Goal: Obtain resource: Download file/media

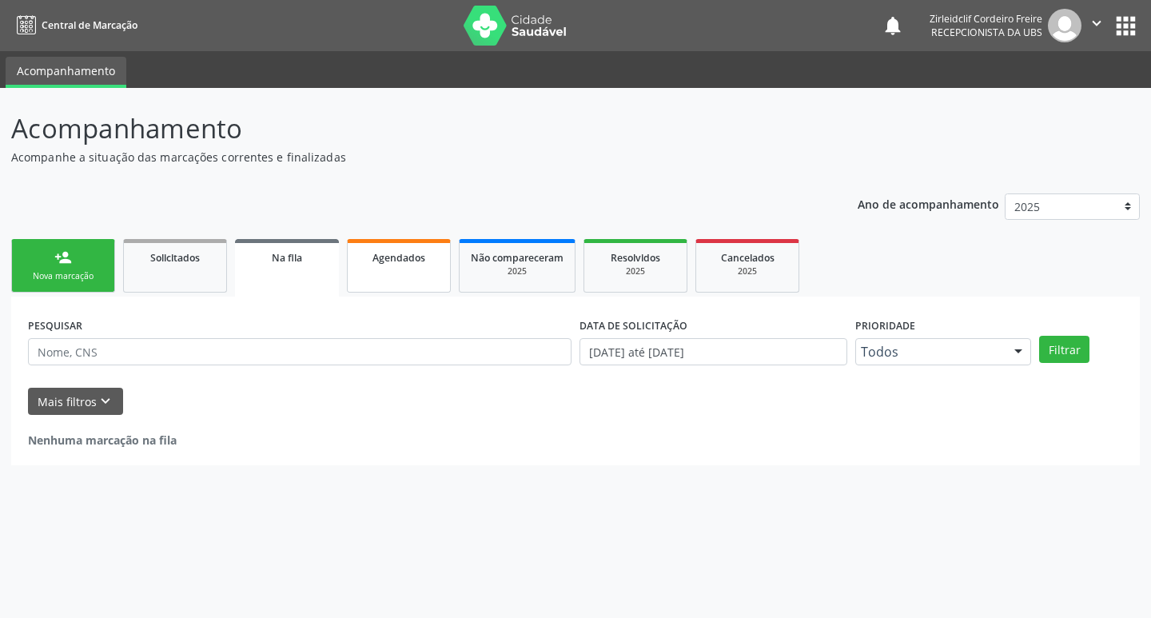
click at [385, 270] on link "Agendados" at bounding box center [399, 266] width 104 height 54
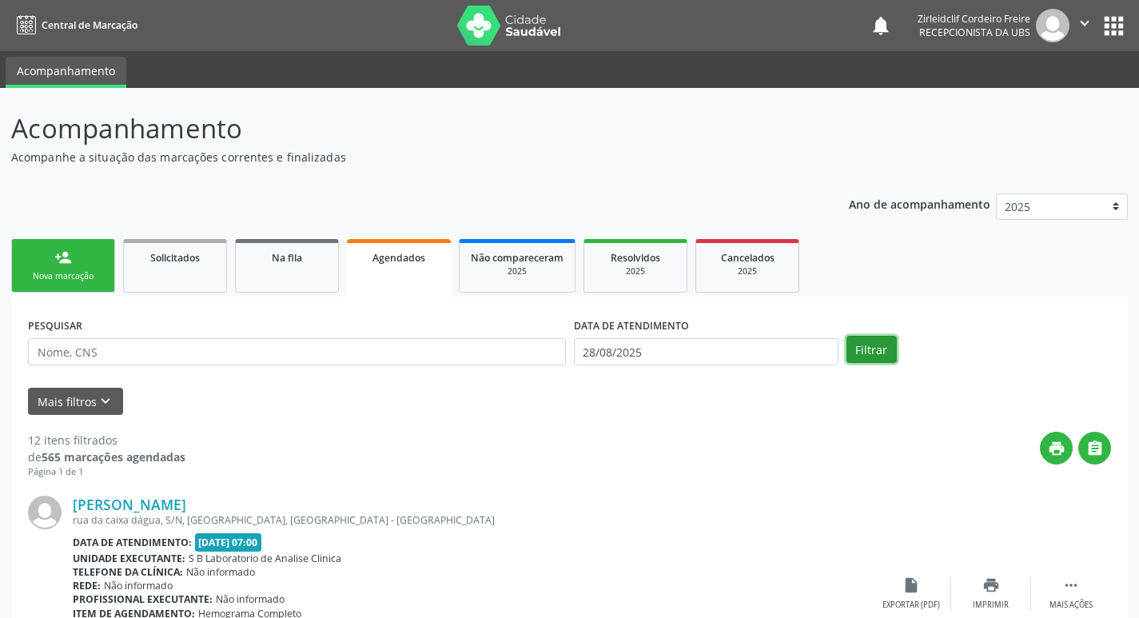
click at [870, 353] on button "Filtrar" at bounding box center [871, 349] width 50 height 27
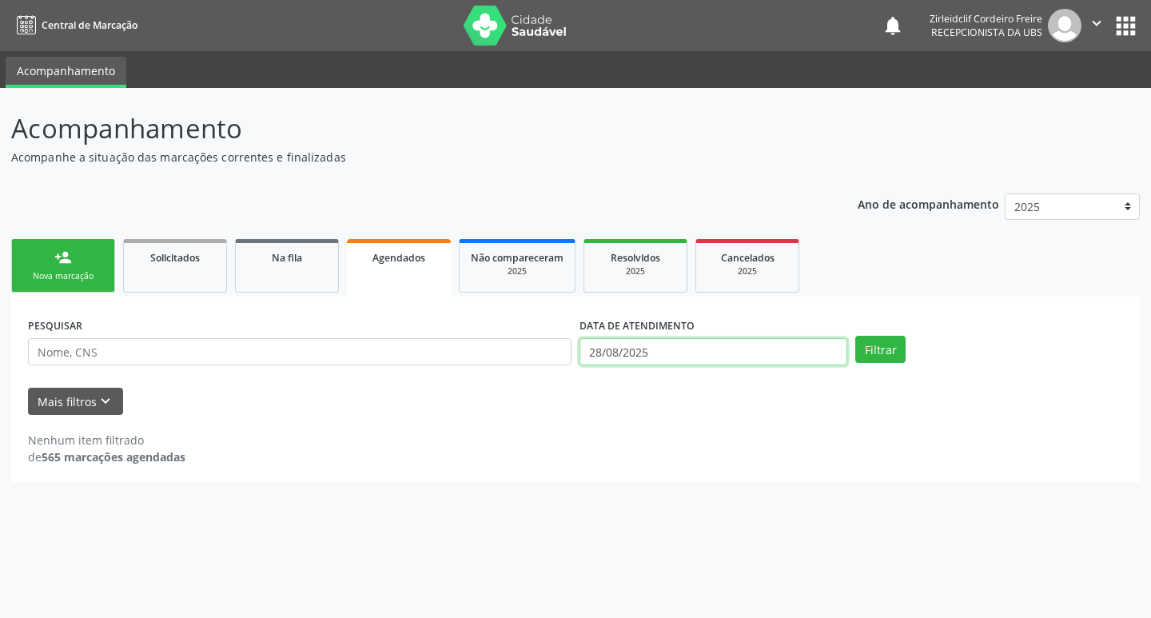
click at [643, 347] on input "28/08/2025" at bounding box center [714, 351] width 268 height 27
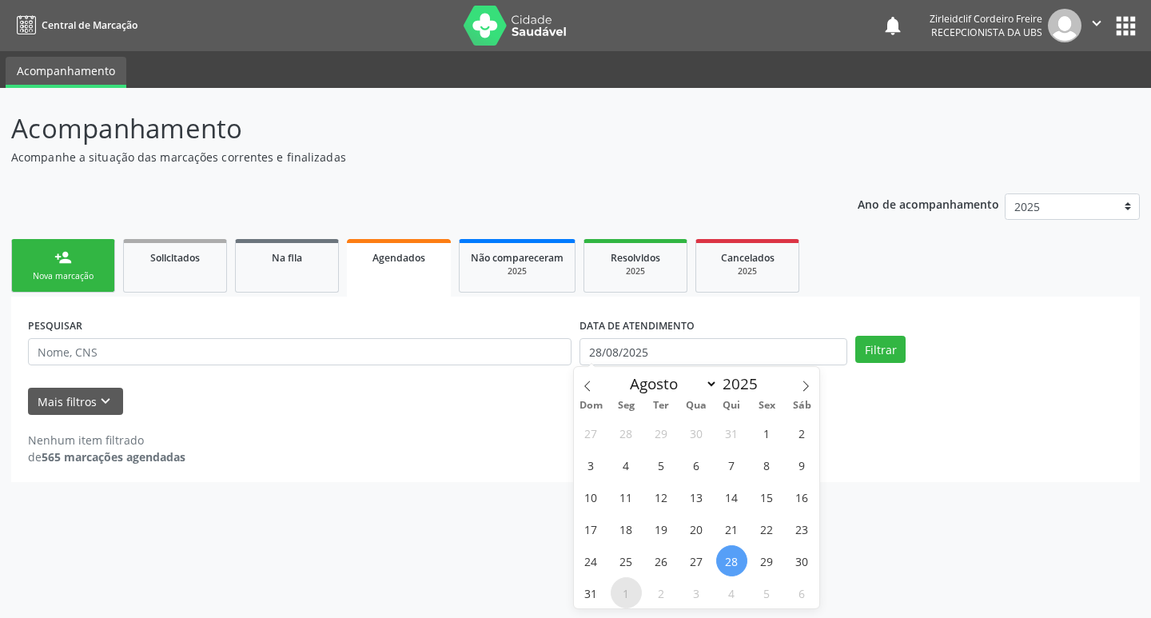
click at [624, 596] on span "1" at bounding box center [626, 592] width 31 height 31
type input "[DATE]"
click at [624, 592] on span "1" at bounding box center [626, 592] width 31 height 31
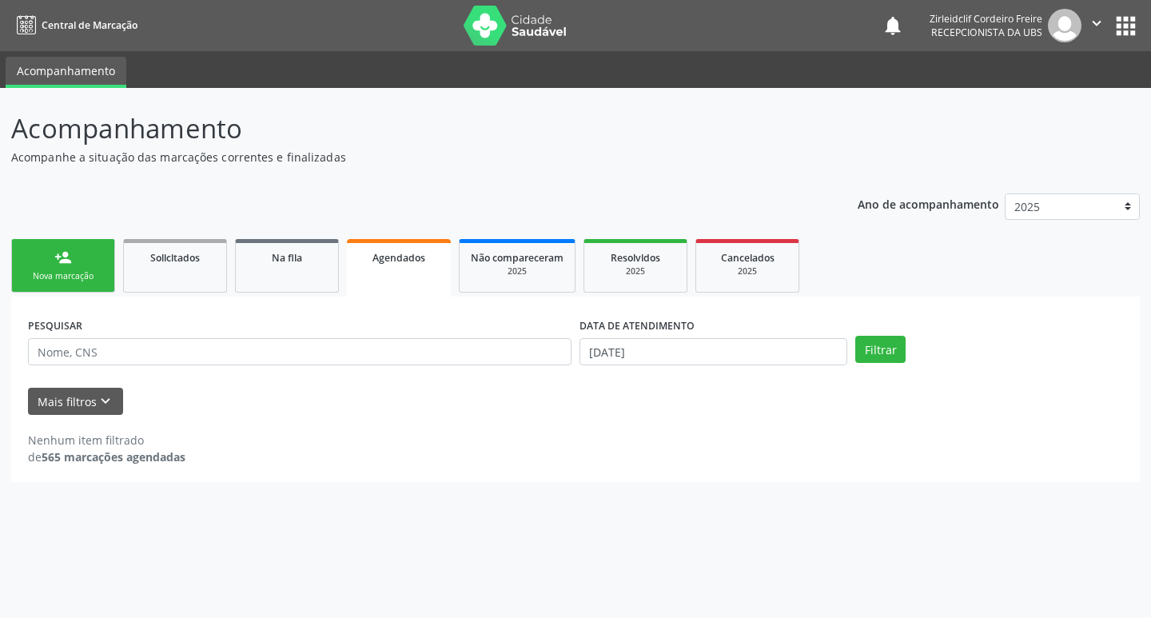
click at [624, 592] on div "Acompanhamento Acompanhe a situação das marcações correntes e finalizadas Relat…" at bounding box center [575, 353] width 1151 height 530
click at [878, 351] on button "Filtrar" at bounding box center [880, 349] width 50 height 27
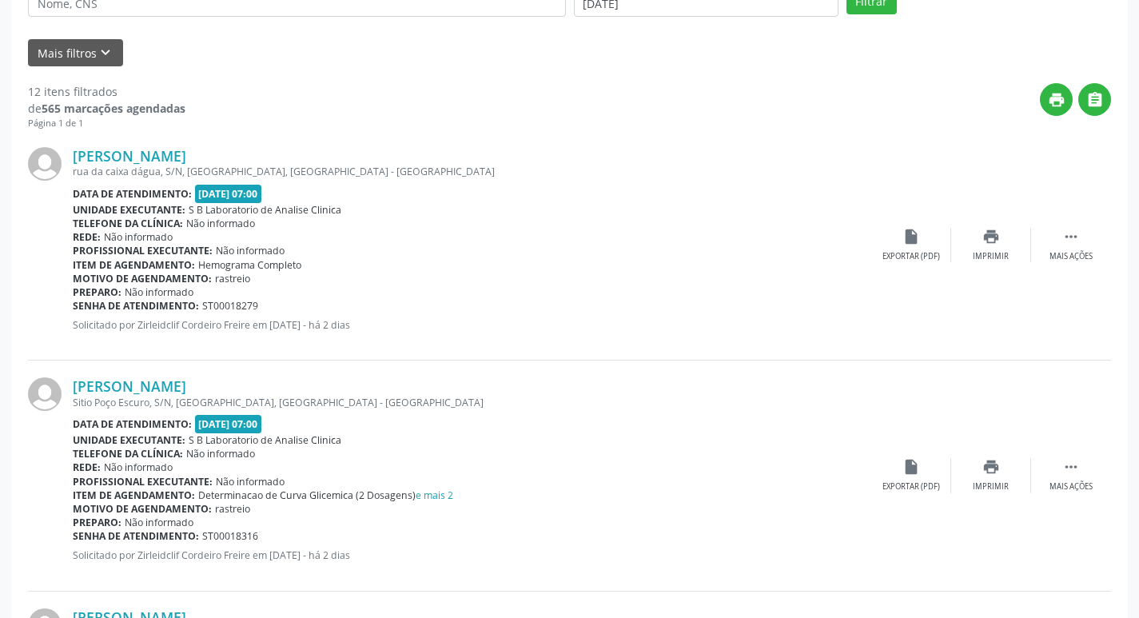
scroll to position [320, 0]
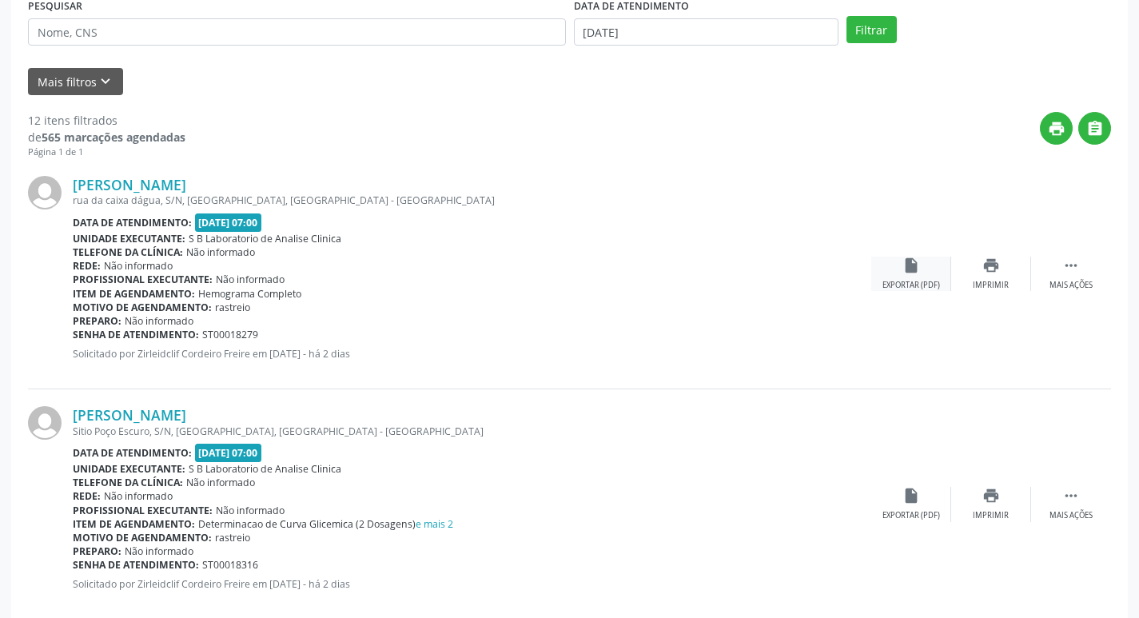
click at [906, 280] on div "Exportar (PDF)" at bounding box center [911, 285] width 58 height 11
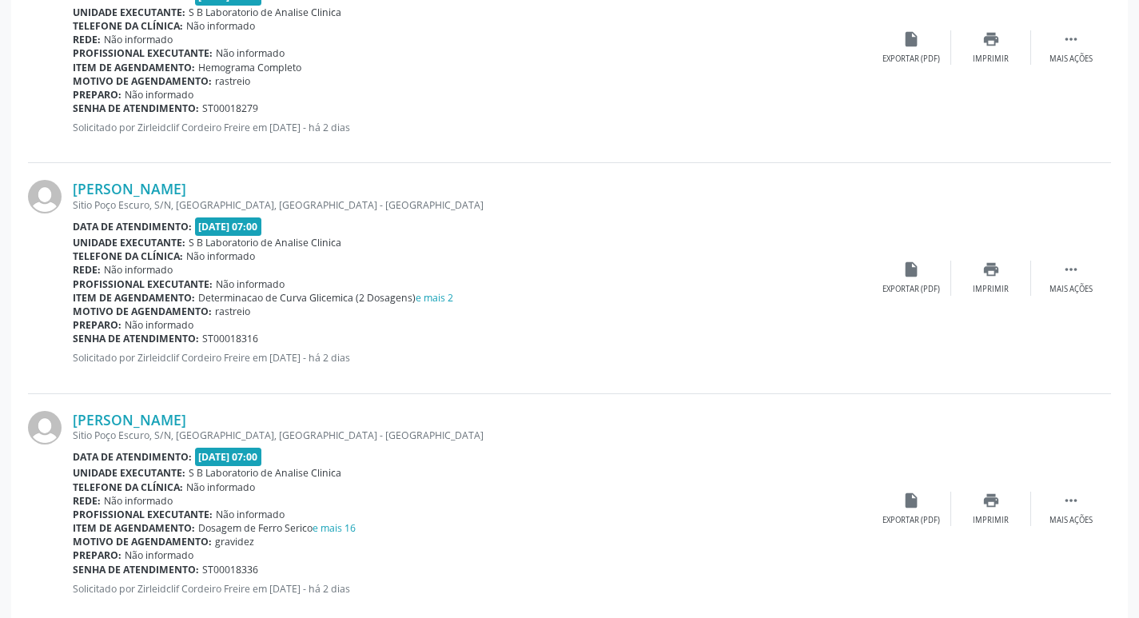
scroll to position [560, 0]
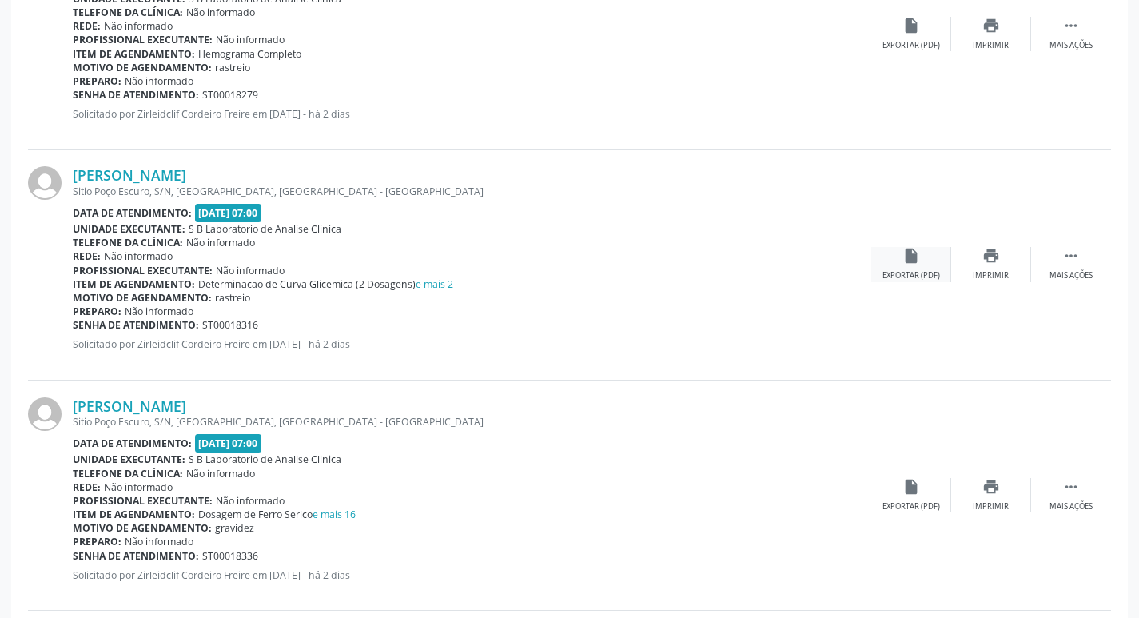
click at [912, 271] on div "Exportar (PDF)" at bounding box center [911, 275] width 58 height 11
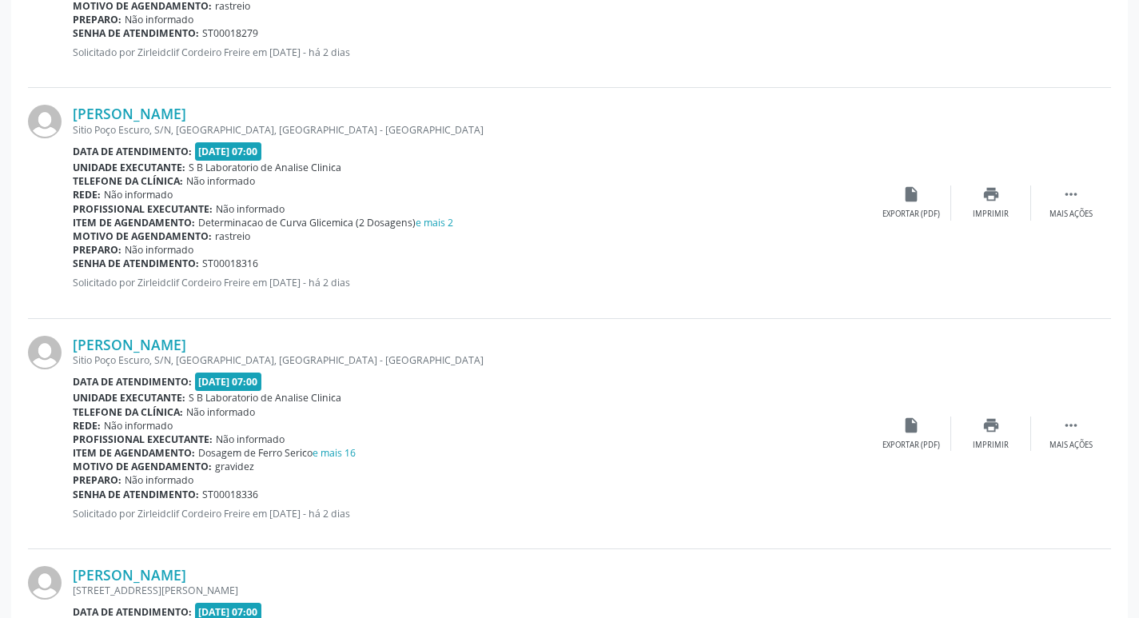
scroll to position [639, 0]
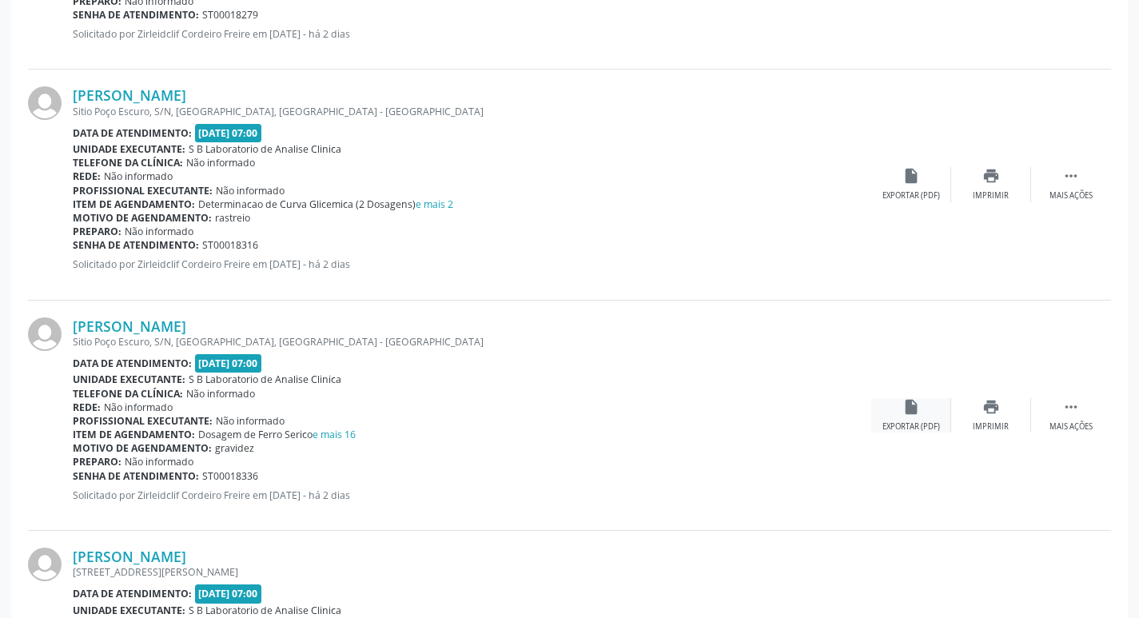
click at [896, 420] on div "insert_drive_file Exportar (PDF)" at bounding box center [911, 415] width 80 height 34
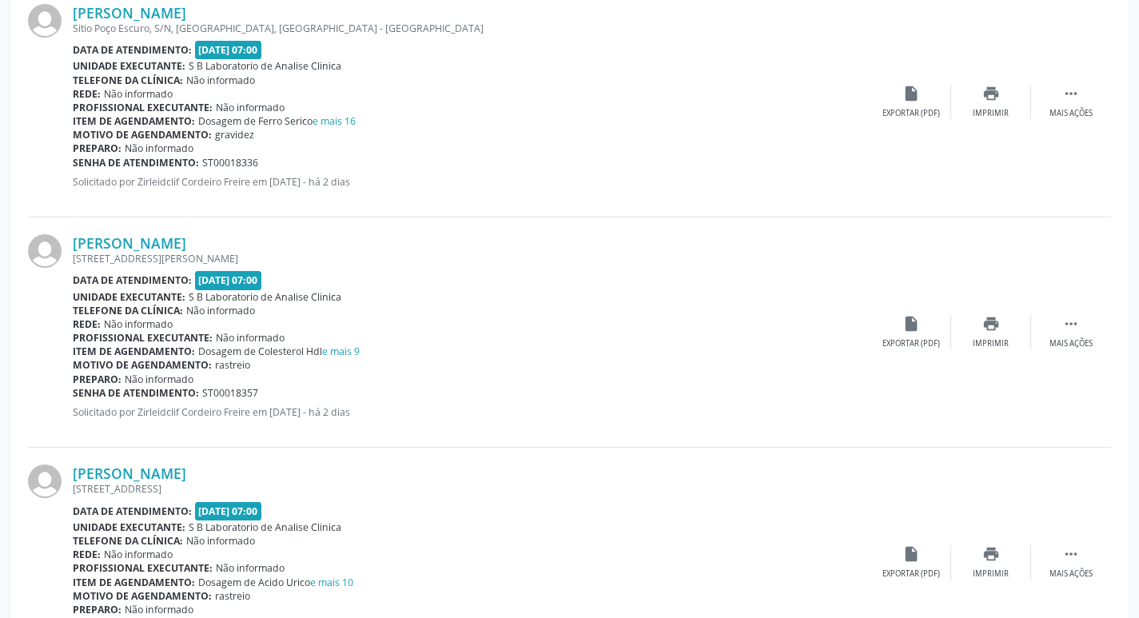
scroll to position [959, 0]
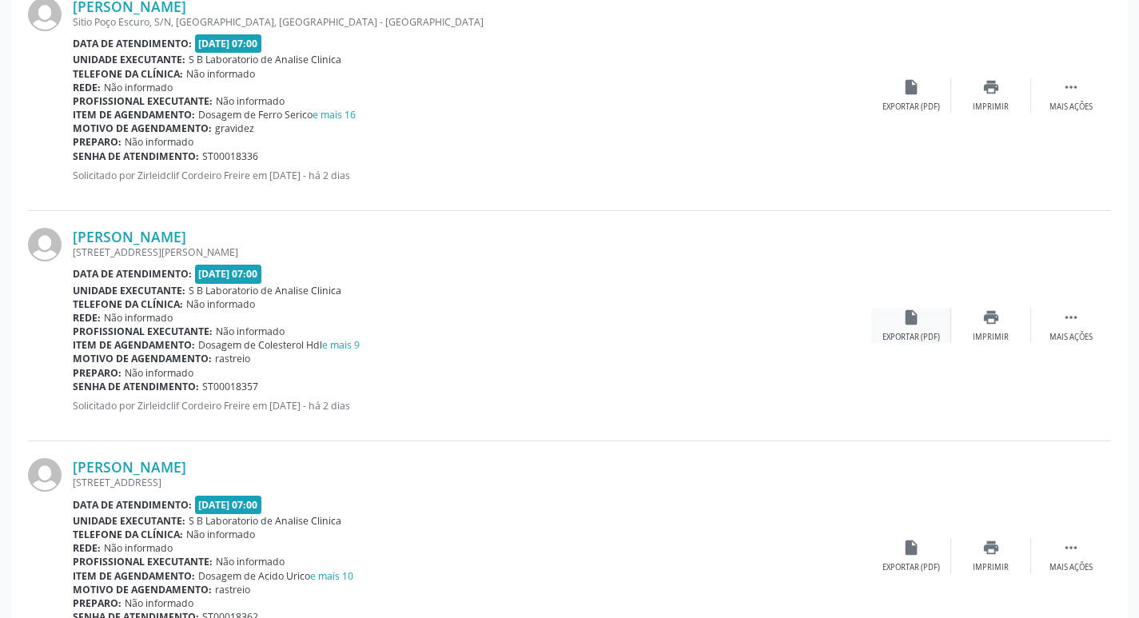
click at [896, 328] on div "insert_drive_file Exportar (PDF)" at bounding box center [911, 326] width 80 height 34
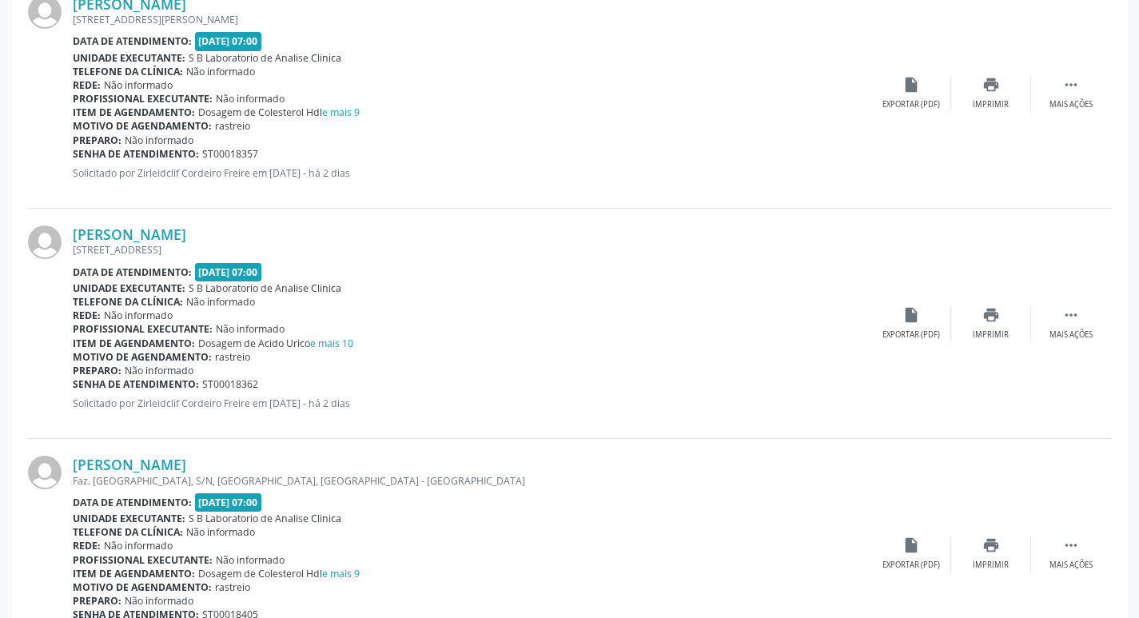
scroll to position [1199, 0]
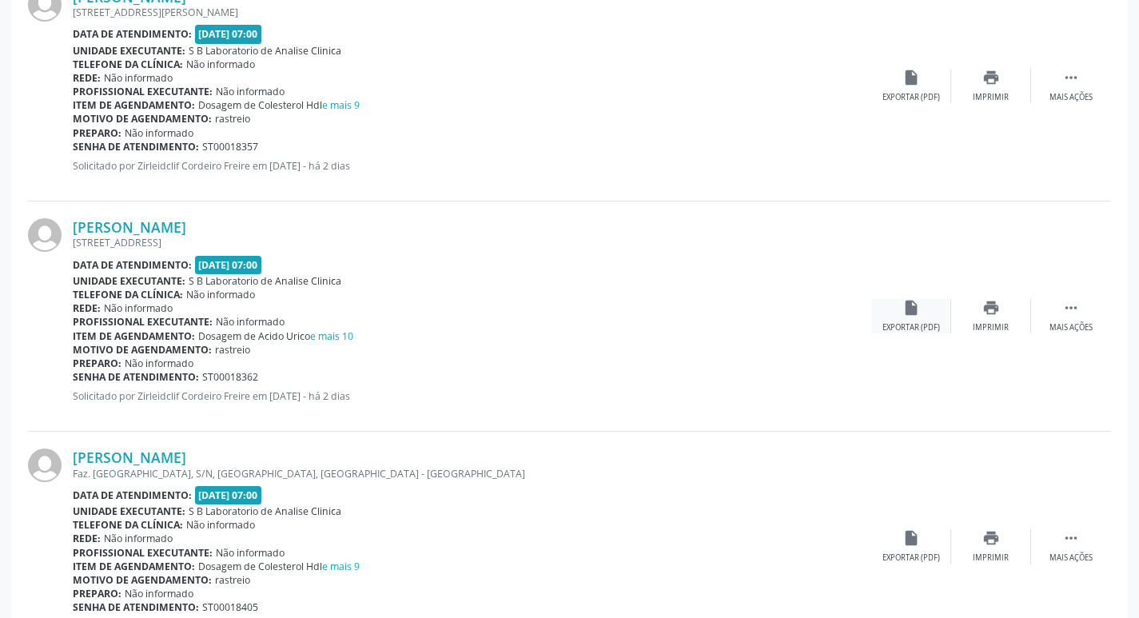
click at [904, 309] on icon "insert_drive_file" at bounding box center [911, 308] width 18 height 18
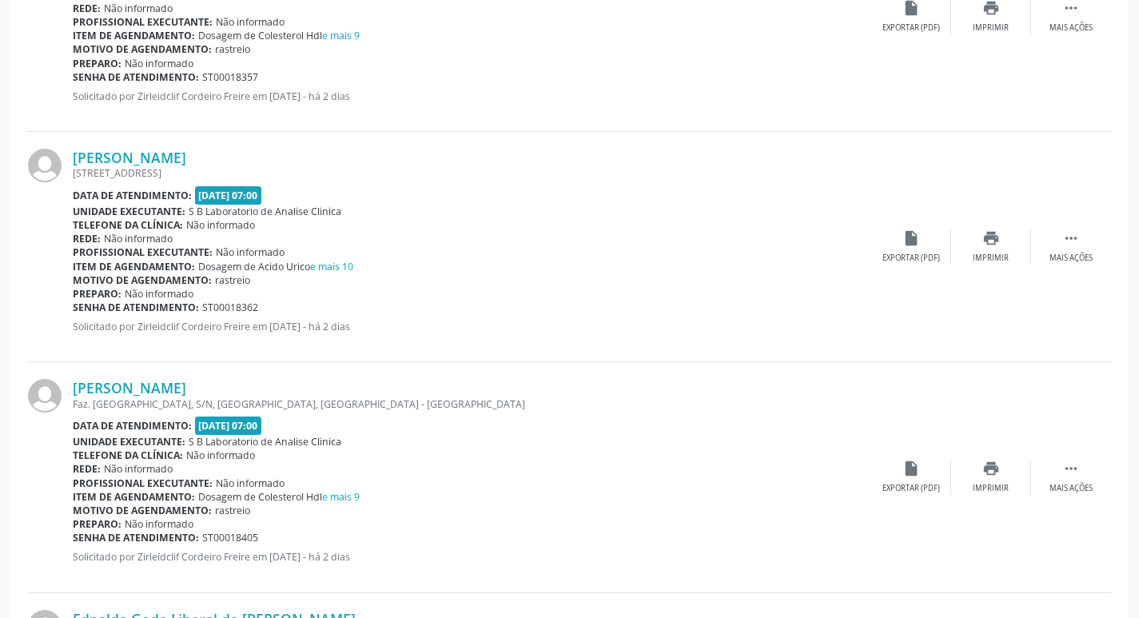
scroll to position [1359, 0]
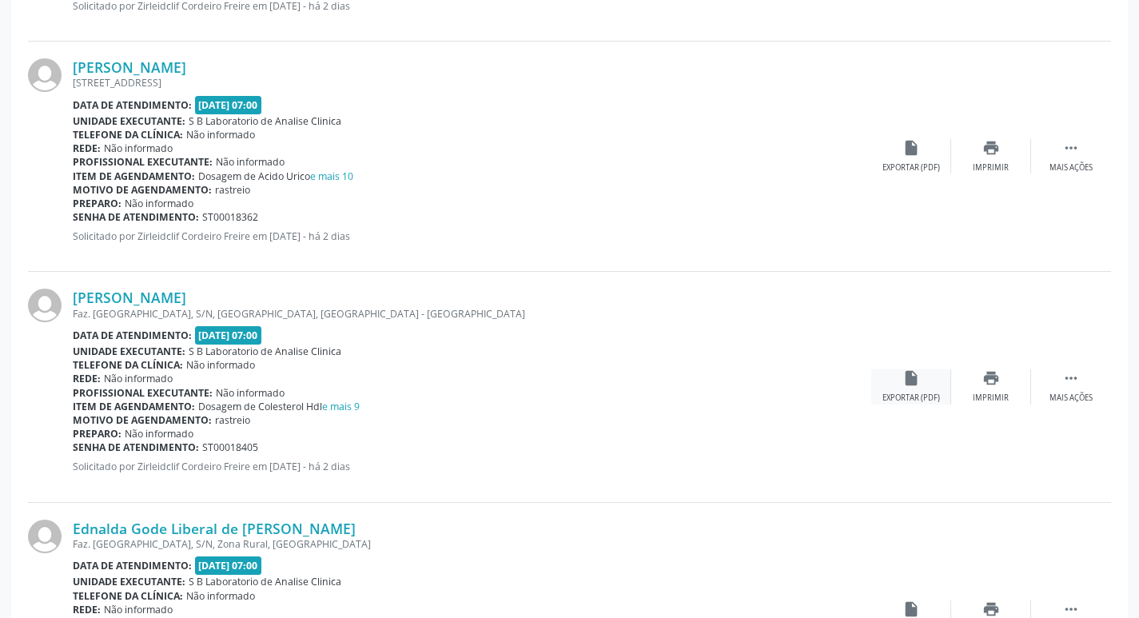
click at [912, 391] on div "insert_drive_file Exportar (PDF)" at bounding box center [911, 386] width 80 height 34
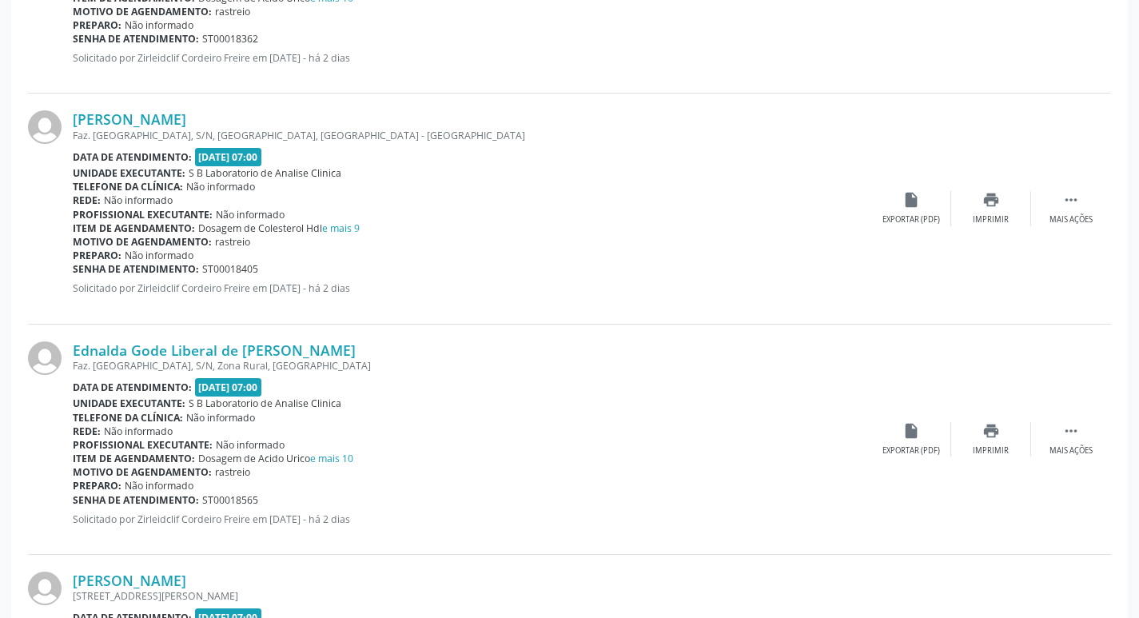
scroll to position [1599, 0]
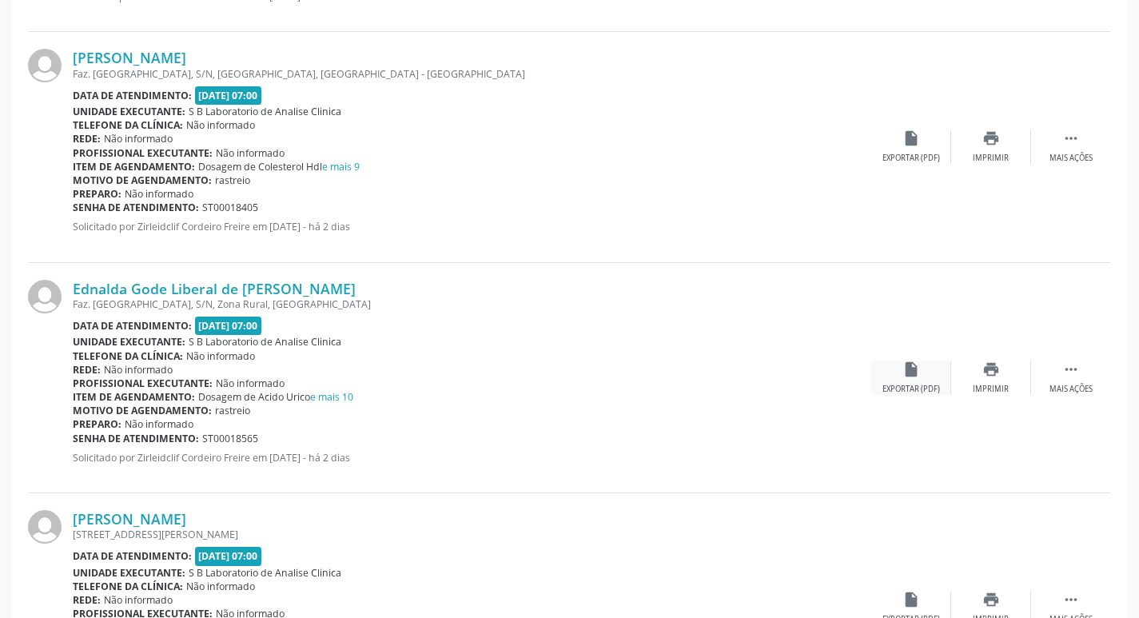
click at [896, 380] on div "insert_drive_file Exportar (PDF)" at bounding box center [911, 378] width 80 height 34
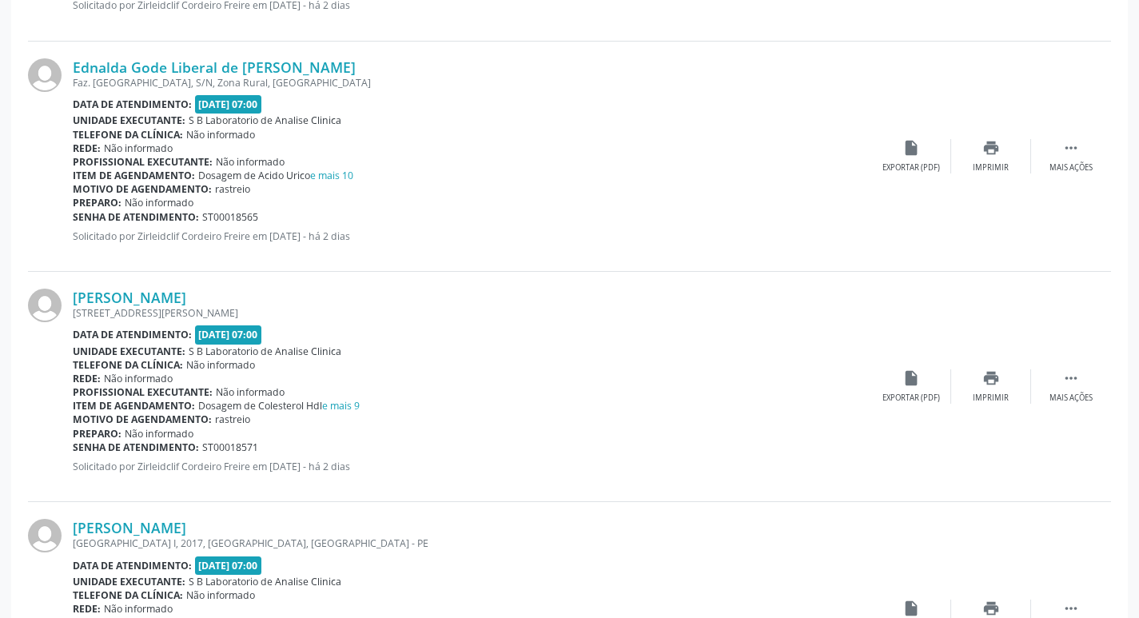
scroll to position [1998, 0]
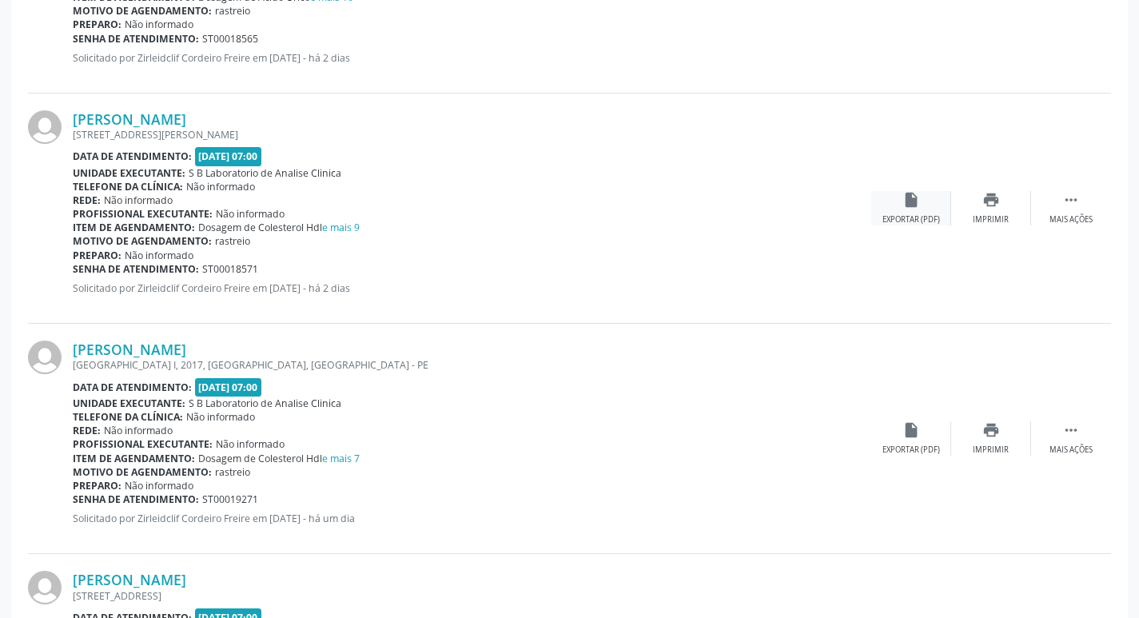
click at [911, 222] on div "Exportar (PDF)" at bounding box center [911, 219] width 58 height 11
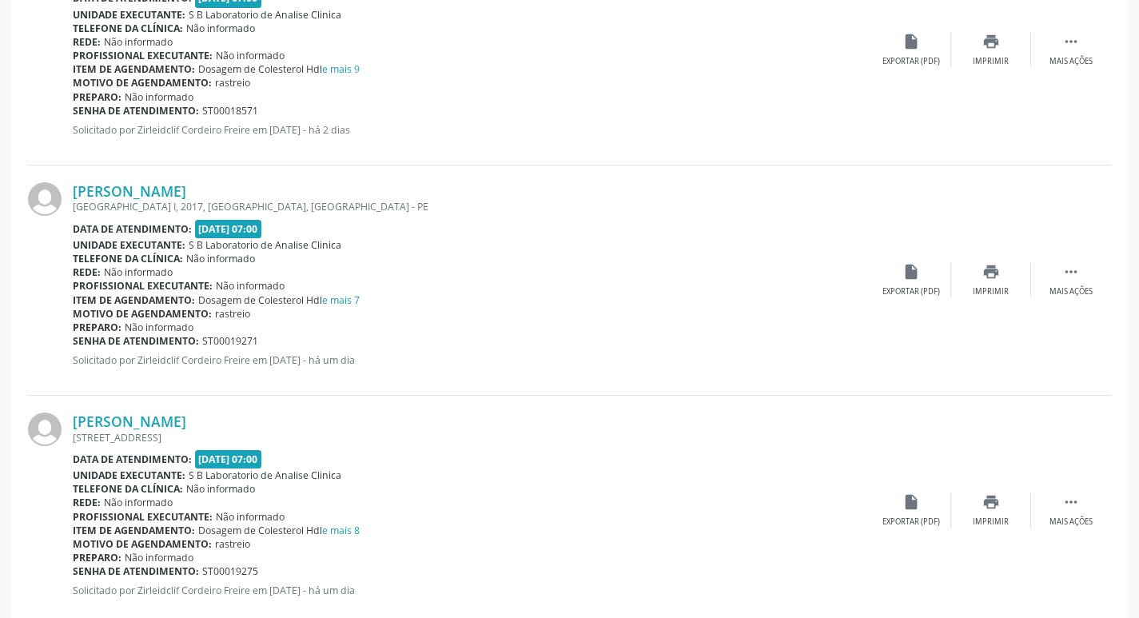
scroll to position [2158, 0]
click at [910, 281] on div "insert_drive_file Exportar (PDF)" at bounding box center [911, 278] width 80 height 34
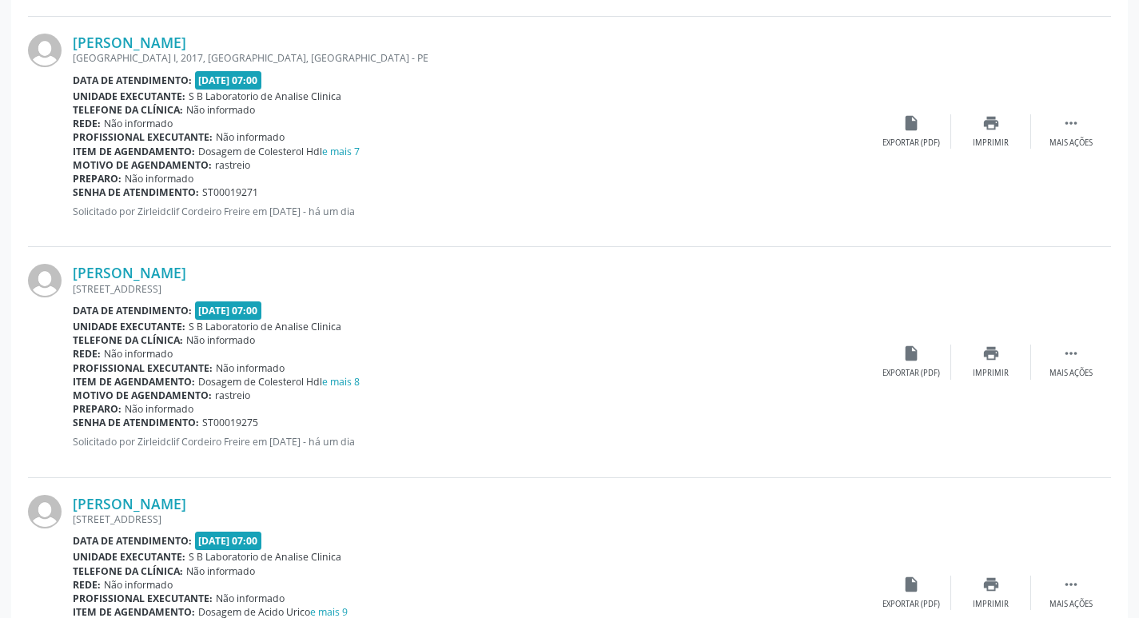
scroll to position [2398, 0]
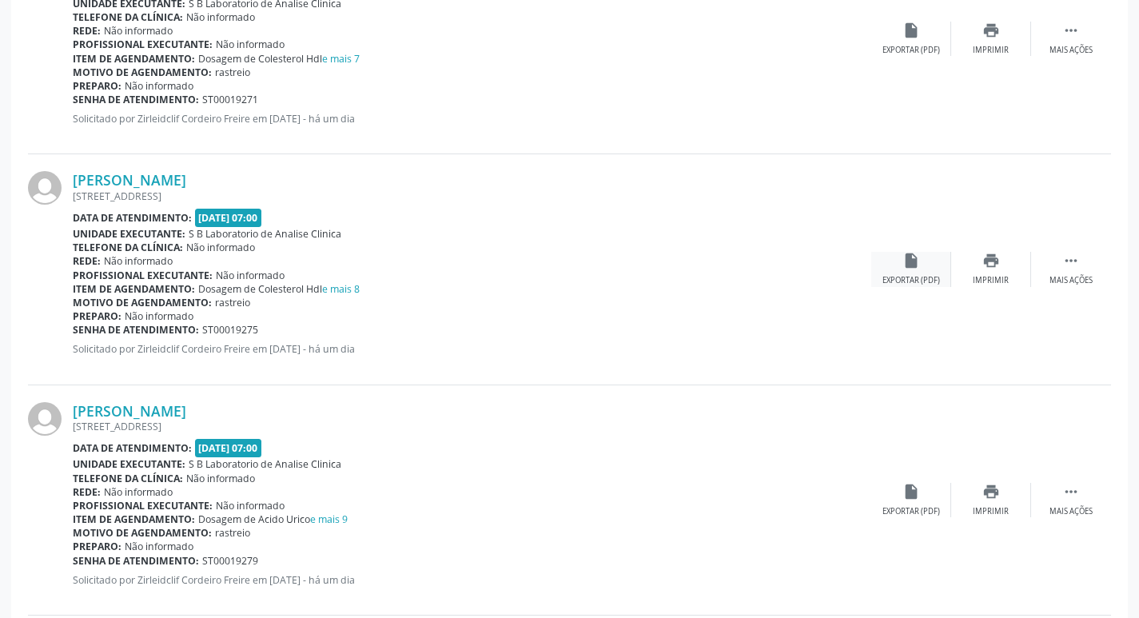
click at [908, 273] on div "insert_drive_file Exportar (PDF)" at bounding box center [911, 269] width 80 height 34
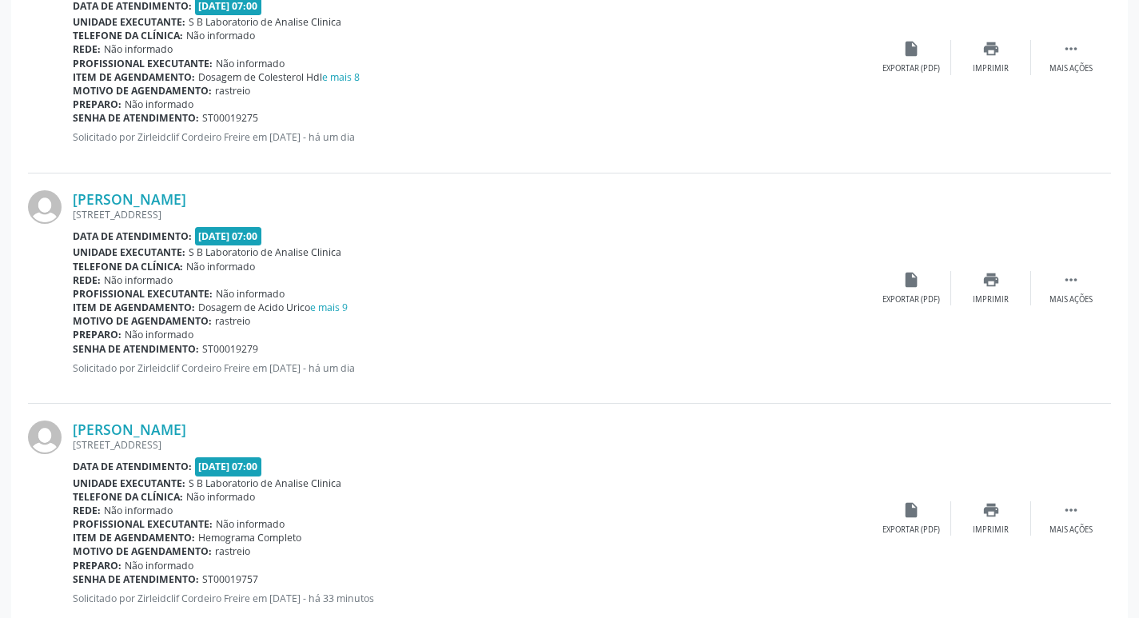
scroll to position [2638, 0]
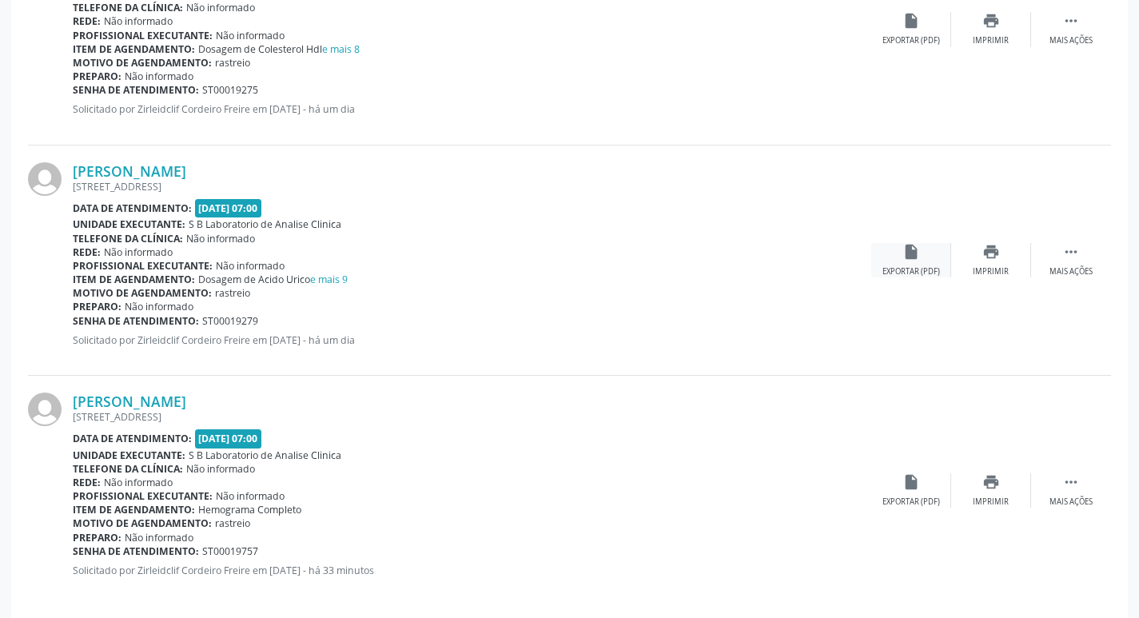
click at [916, 266] on div "Exportar (PDF)" at bounding box center [911, 271] width 58 height 11
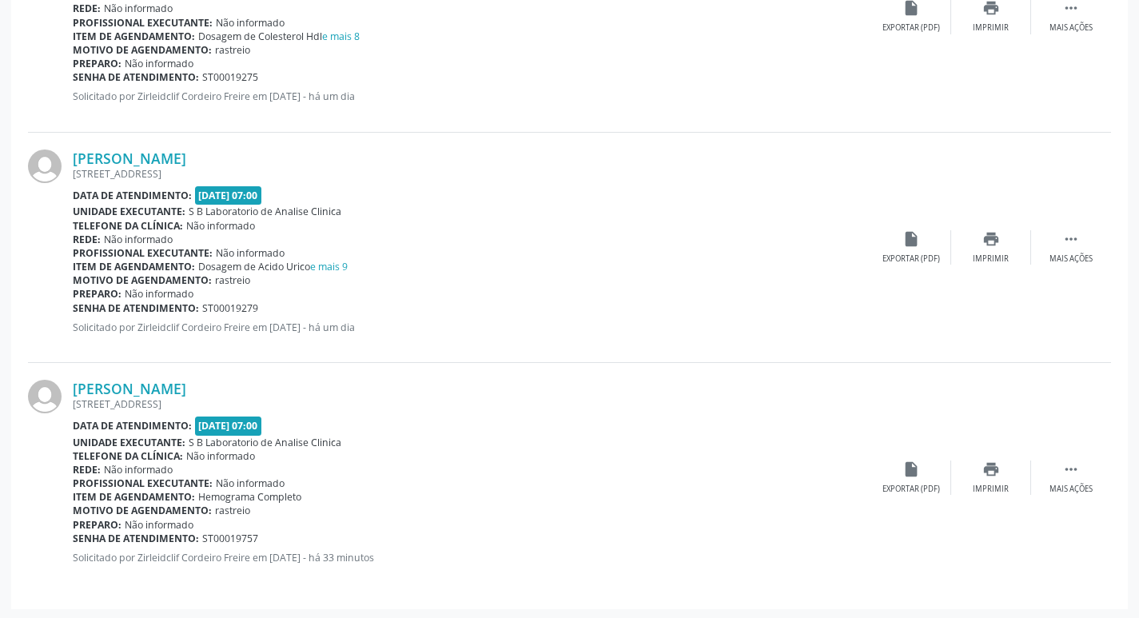
scroll to position [2653, 0]
click at [909, 481] on div "Exportar (PDF)" at bounding box center [911, 486] width 58 height 11
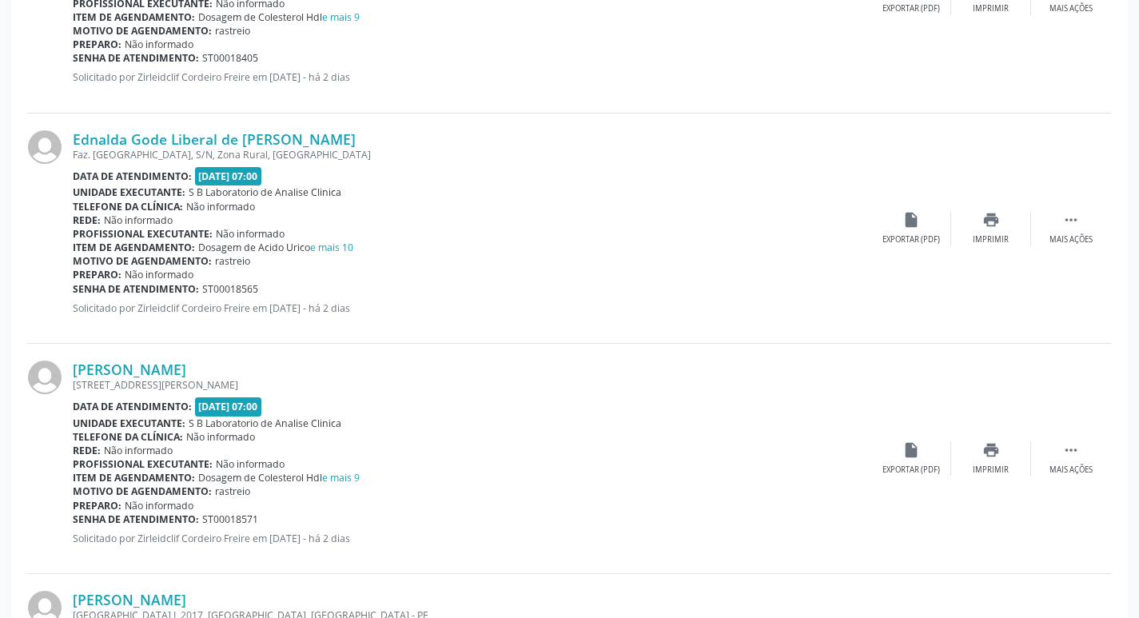
scroll to position [1534, 0]
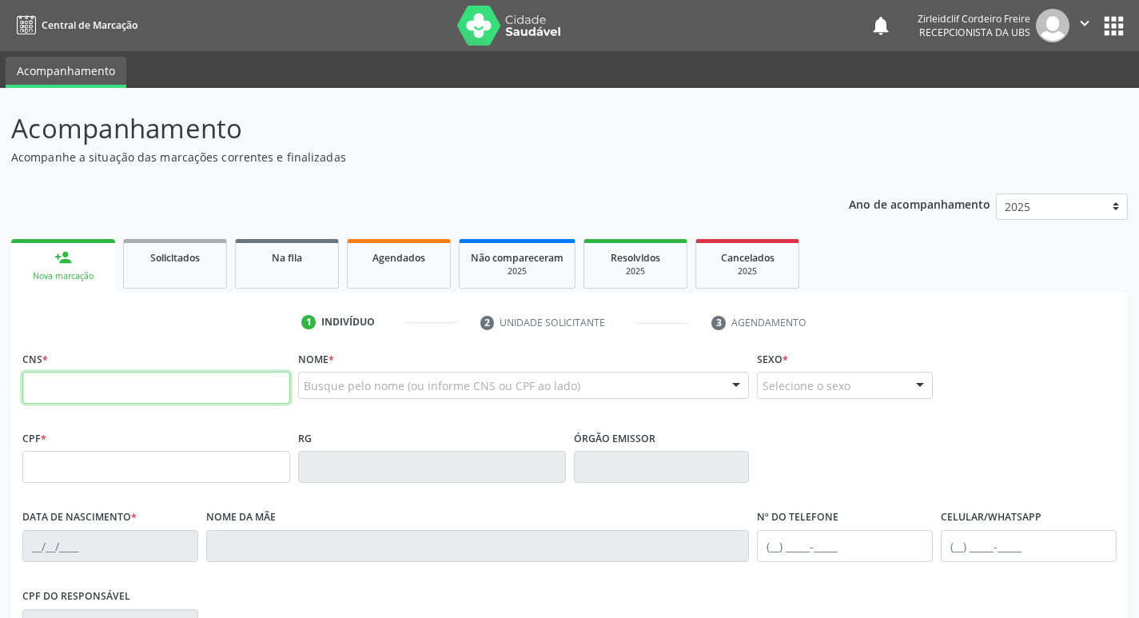
click at [251, 388] on input "text" at bounding box center [156, 388] width 268 height 32
